Goal: Information Seeking & Learning: Learn about a topic

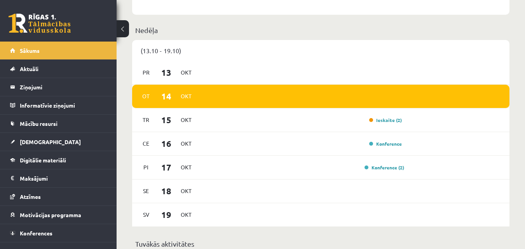
scroll to position [452, 0]
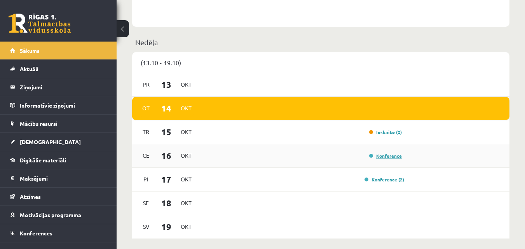
click at [376, 156] on link "Konference" at bounding box center [385, 156] width 33 height 6
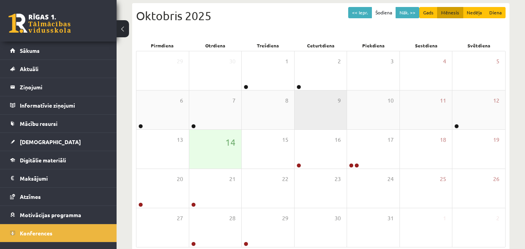
scroll to position [45, 0]
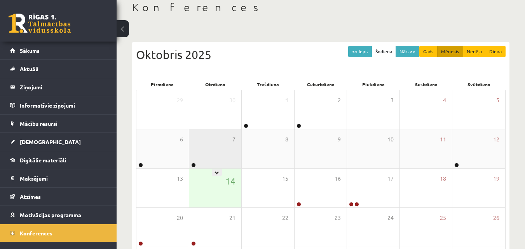
click at [200, 167] on div "7" at bounding box center [215, 148] width 52 height 39
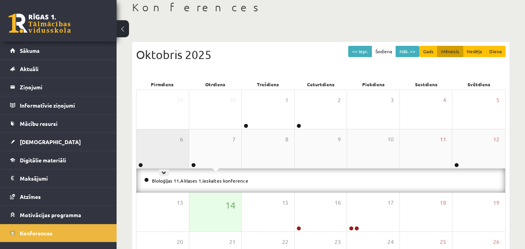
click at [162, 142] on div "6" at bounding box center [162, 148] width 52 height 39
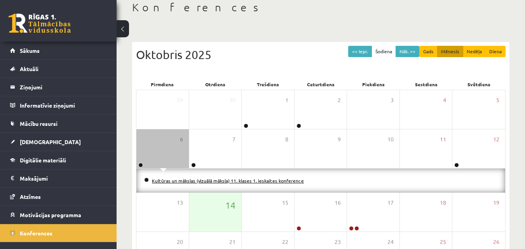
click at [169, 179] on link "Kultūras un mākslas (vizuālā māksla) 11. klases 1. ieskaites konference" at bounding box center [228, 181] width 152 height 6
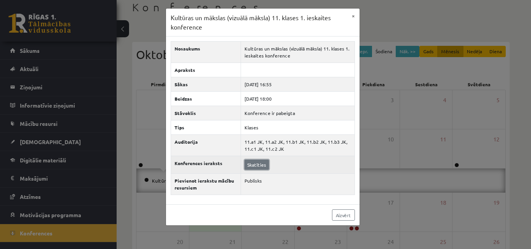
click at [258, 165] on link "Skatīties" at bounding box center [257, 165] width 24 height 10
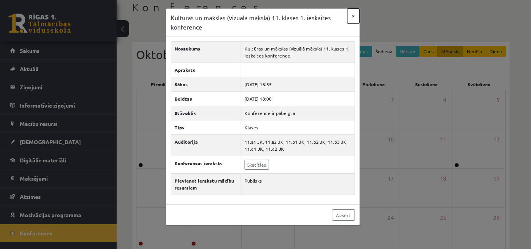
click at [354, 17] on button "×" at bounding box center [353, 16] width 12 height 15
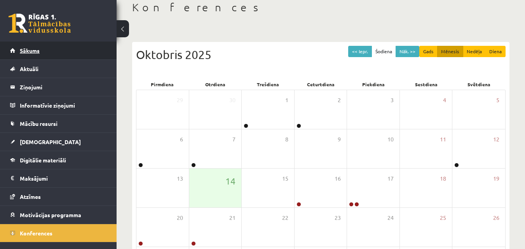
click at [70, 55] on link "Sākums" at bounding box center [58, 51] width 97 height 18
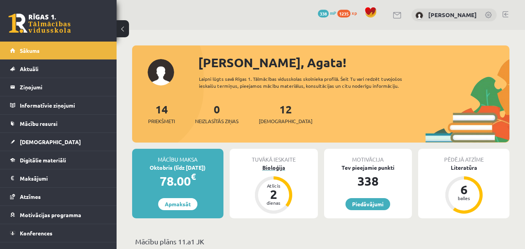
click at [275, 165] on div "Bioloģija" at bounding box center [274, 168] width 88 height 8
